Goal: Communication & Community: Ask a question

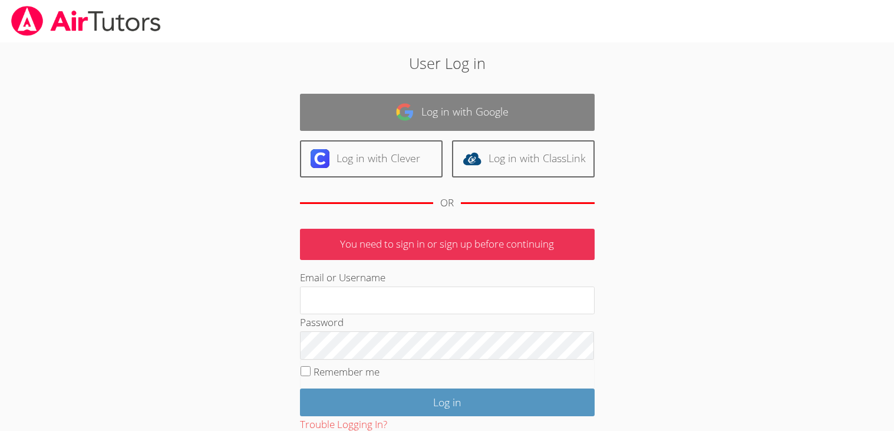
click at [384, 124] on link "Log in with Google" at bounding box center [447, 112] width 295 height 37
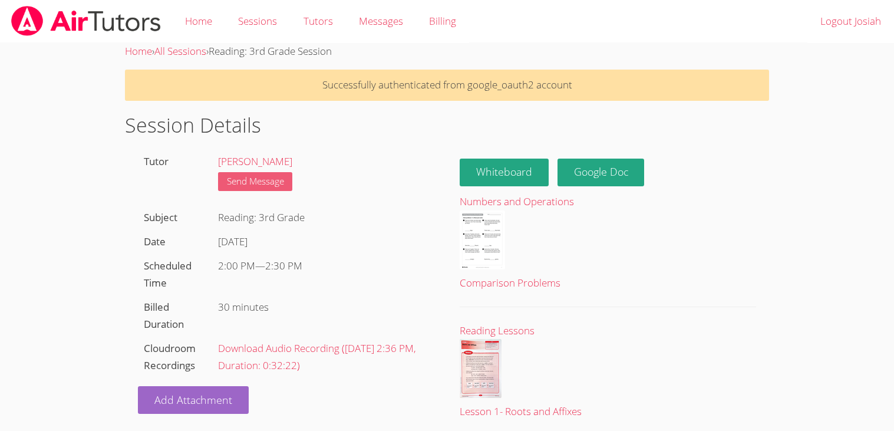
click at [291, 182] on link "Send Message" at bounding box center [255, 181] width 75 height 19
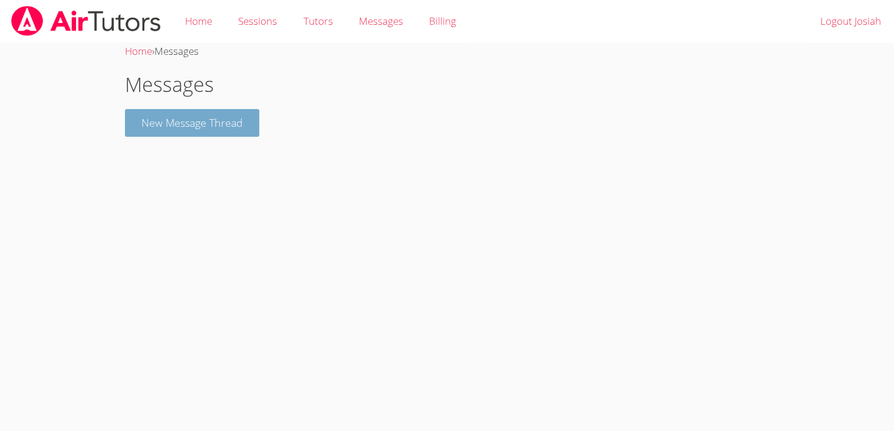
click at [211, 131] on button "New Message Thread" at bounding box center [192, 123] width 134 height 28
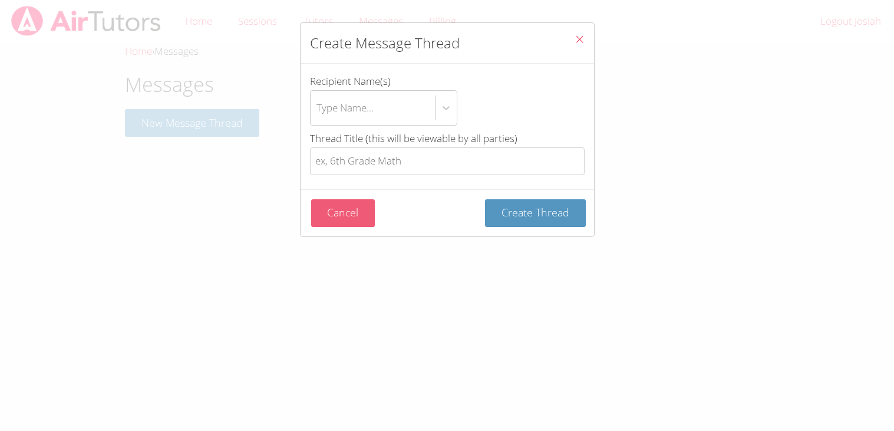
click at [334, 219] on button "Cancel" at bounding box center [343, 213] width 64 height 28
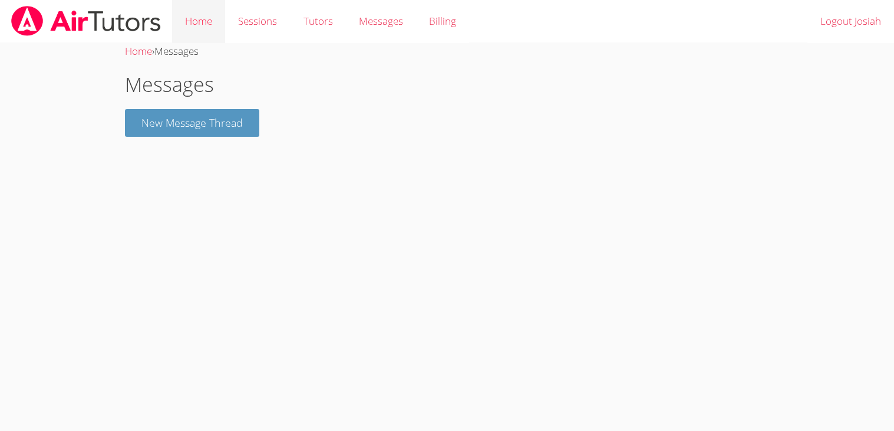
click at [223, 36] on link "Home" at bounding box center [198, 21] width 53 height 43
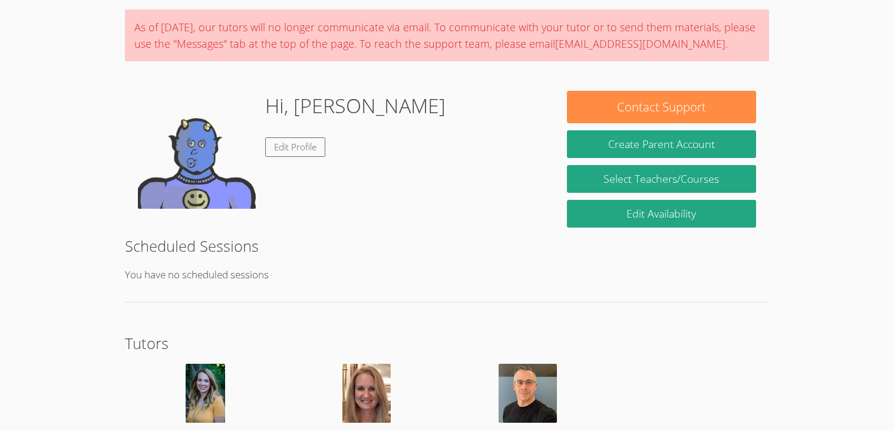
scroll to position [45, 0]
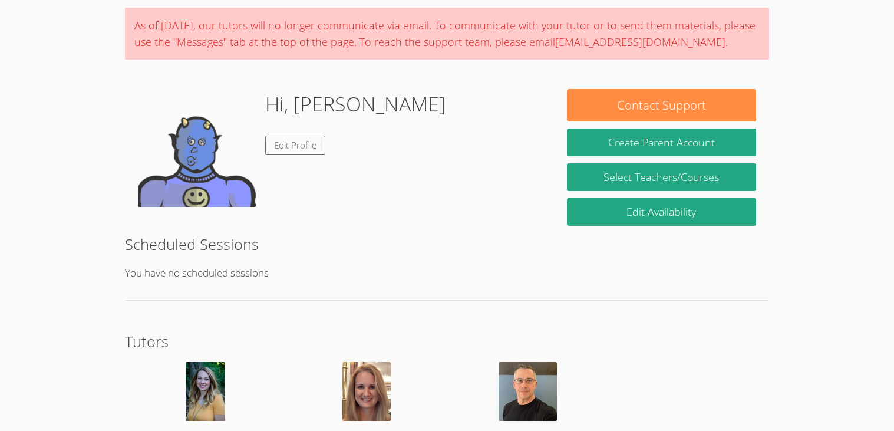
click at [289, 106] on h1 "Hi, [PERSON_NAME]" at bounding box center [355, 104] width 180 height 30
click at [298, 109] on h1 "Hi, [PERSON_NAME]" at bounding box center [355, 104] width 180 height 30
click at [300, 148] on link "Edit Profile" at bounding box center [295, 145] width 60 height 19
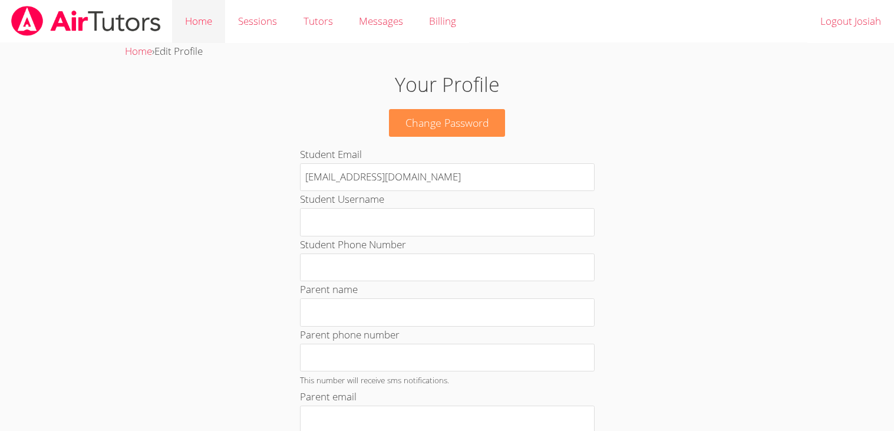
click at [196, 10] on link "Home" at bounding box center [198, 21] width 53 height 43
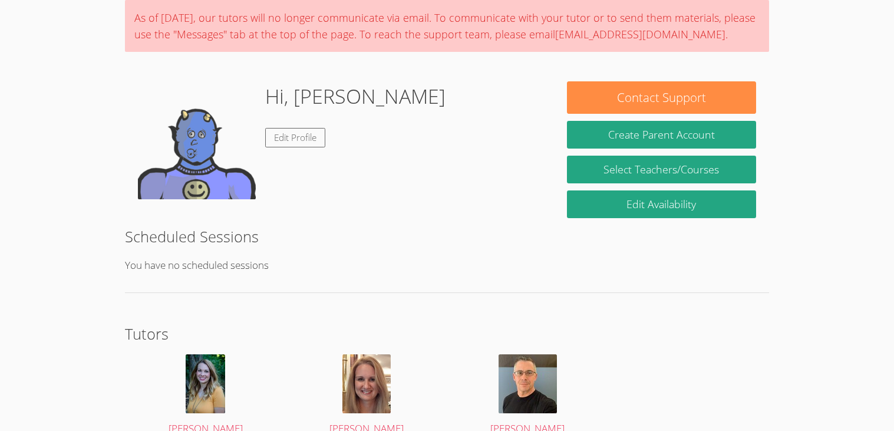
scroll to position [113, 0]
